Goal: Task Accomplishment & Management: Manage account settings

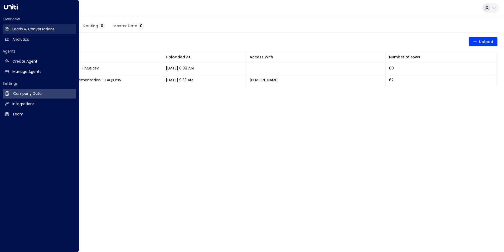
click at [25, 28] on h2 "Leads & Conversations" at bounding box center [33, 29] width 42 height 6
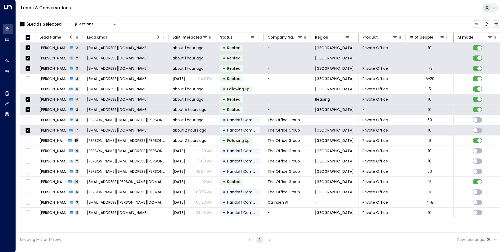
click at [92, 22] on div "Actions" at bounding box center [84, 24] width 20 height 5
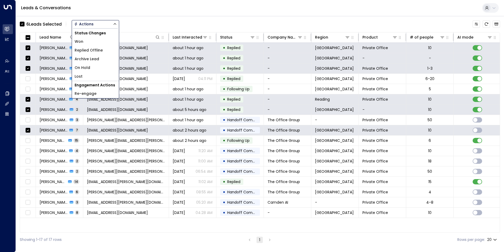
click at [92, 58] on span "Archive Lead" at bounding box center [87, 59] width 25 height 6
